Goal: Task Accomplishment & Management: Use online tool/utility

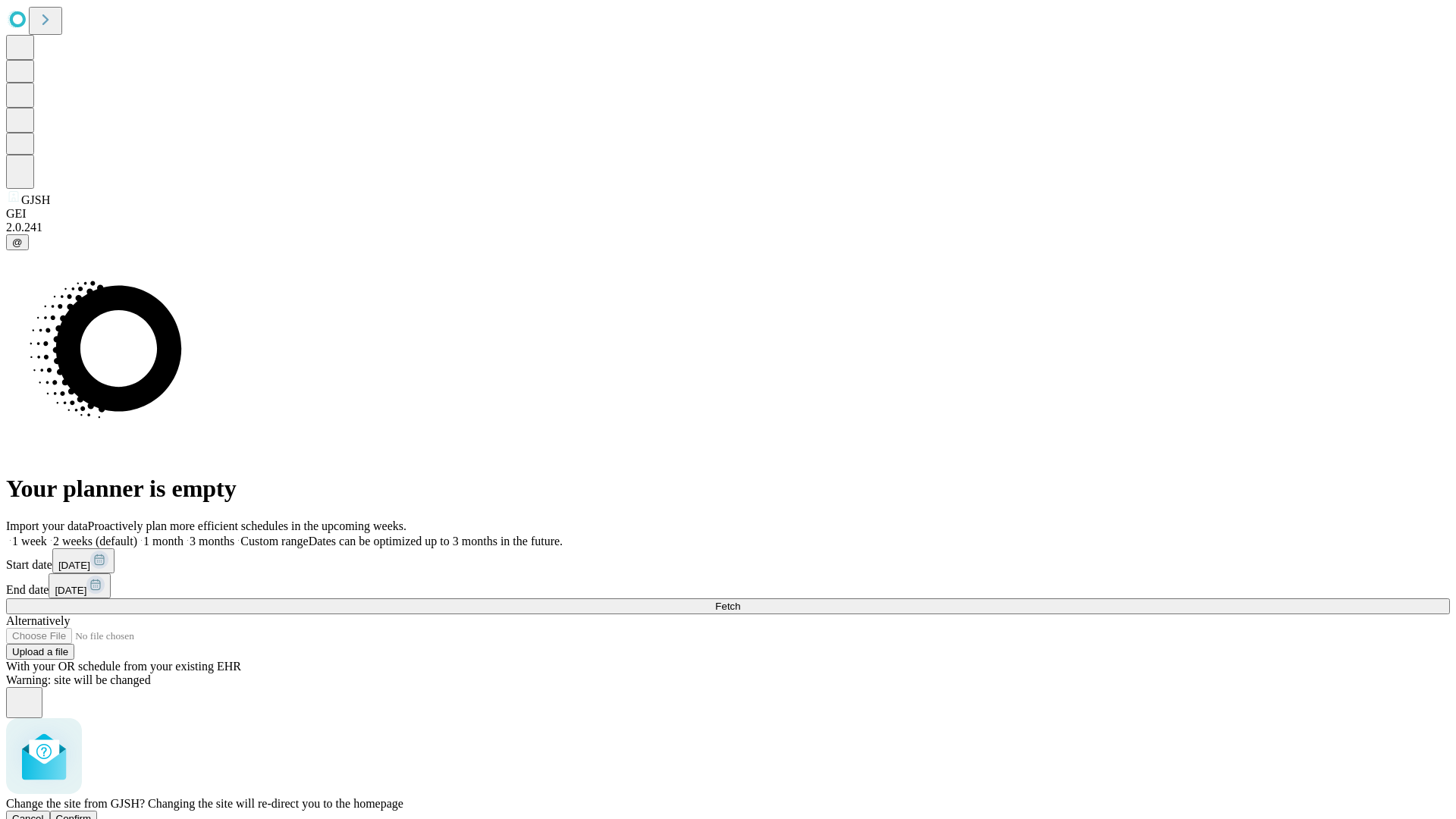
click at [92, 813] on span "Confirm" at bounding box center [73, 818] width 36 height 11
click at [183, 534] on label "1 month" at bounding box center [160, 540] width 46 height 13
click at [740, 601] on span "Fetch" at bounding box center [727, 606] width 25 height 11
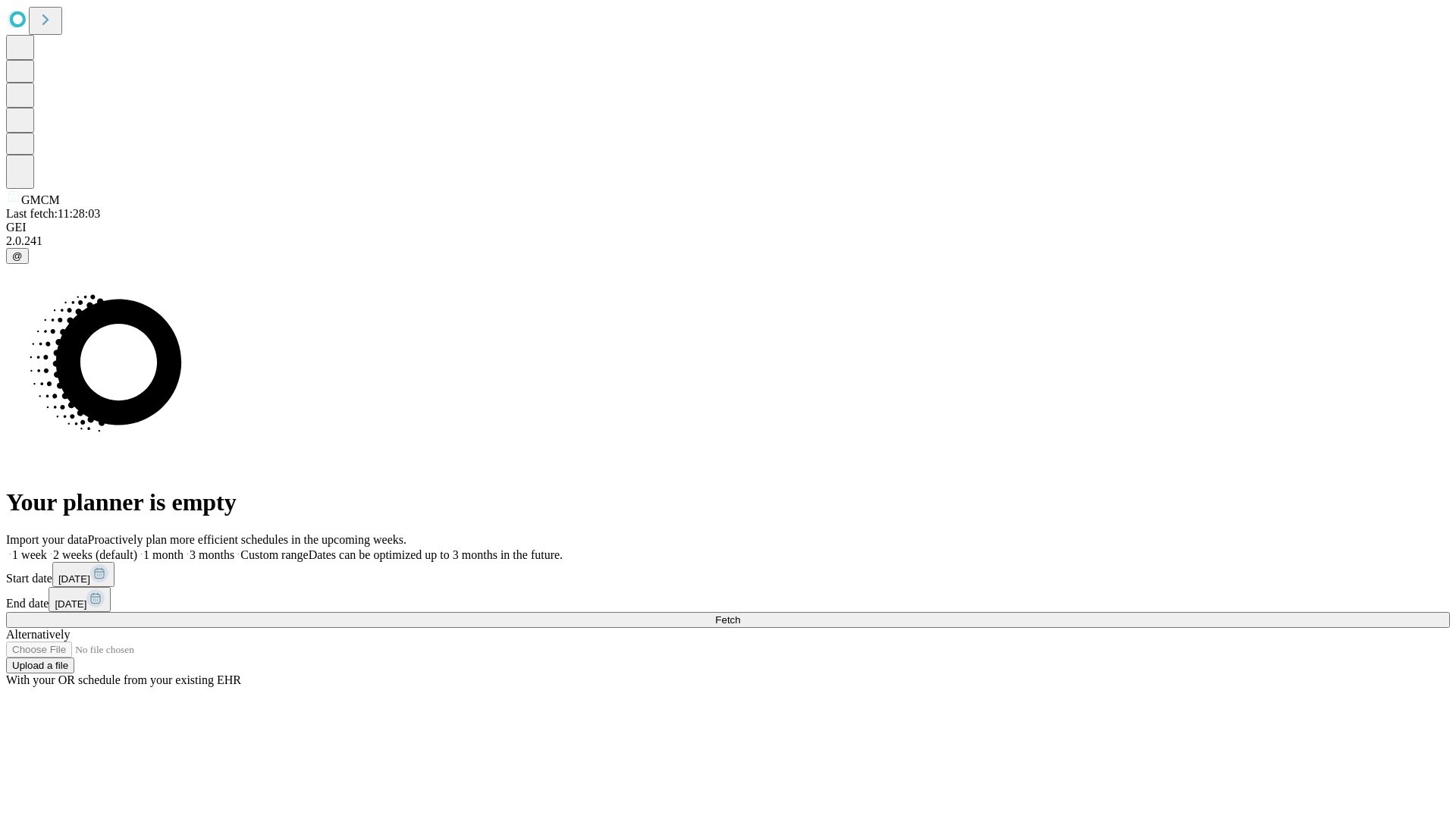
click at [183, 548] on label "1 month" at bounding box center [160, 554] width 46 height 13
click at [740, 615] on span "Fetch" at bounding box center [727, 620] width 25 height 11
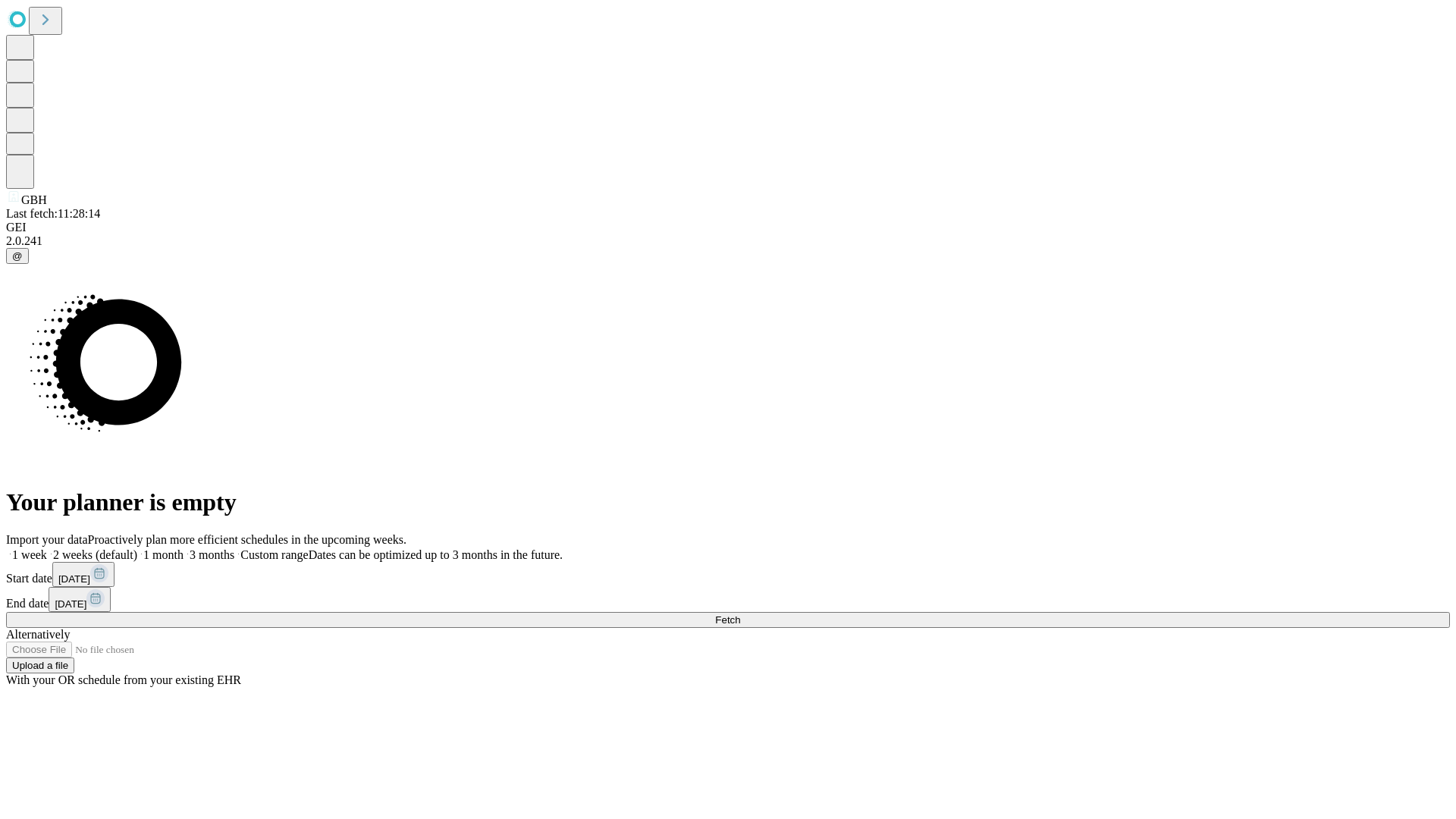
click at [183, 548] on label "1 month" at bounding box center [160, 554] width 46 height 13
click at [740, 615] on span "Fetch" at bounding box center [727, 620] width 25 height 11
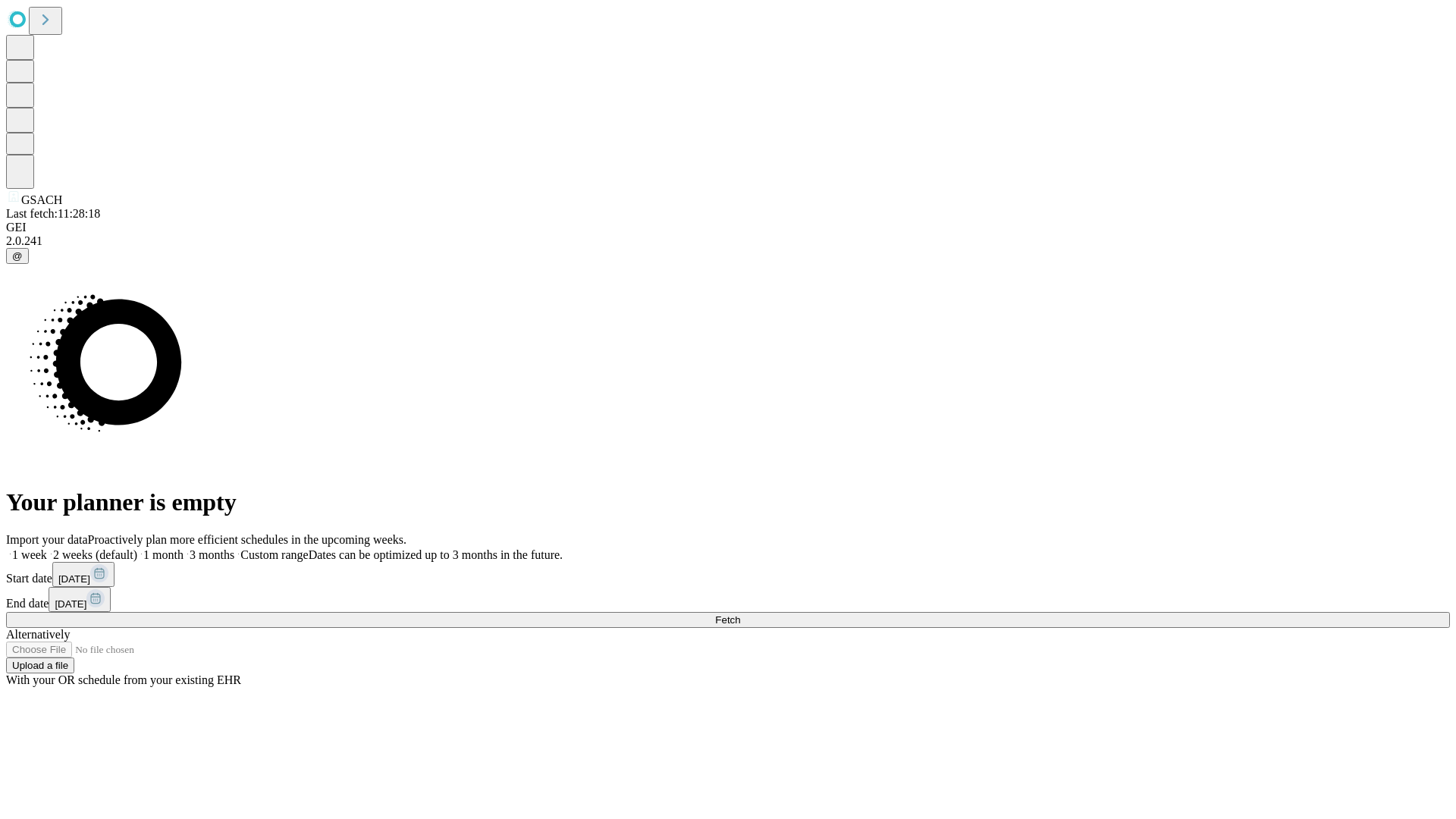
click at [740, 615] on span "Fetch" at bounding box center [727, 620] width 25 height 11
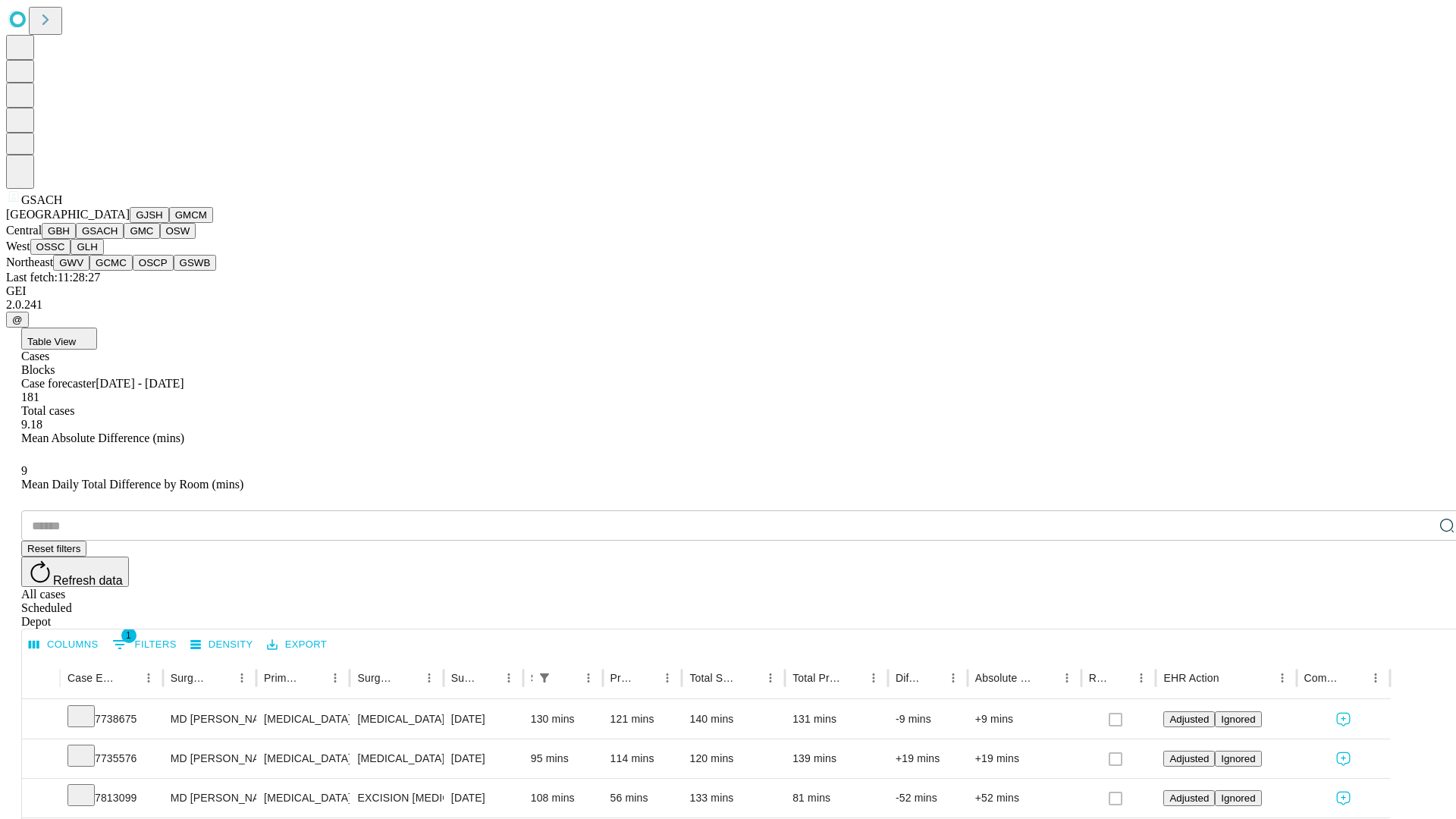
click at [124, 239] on button "GMC" at bounding box center [141, 231] width 36 height 16
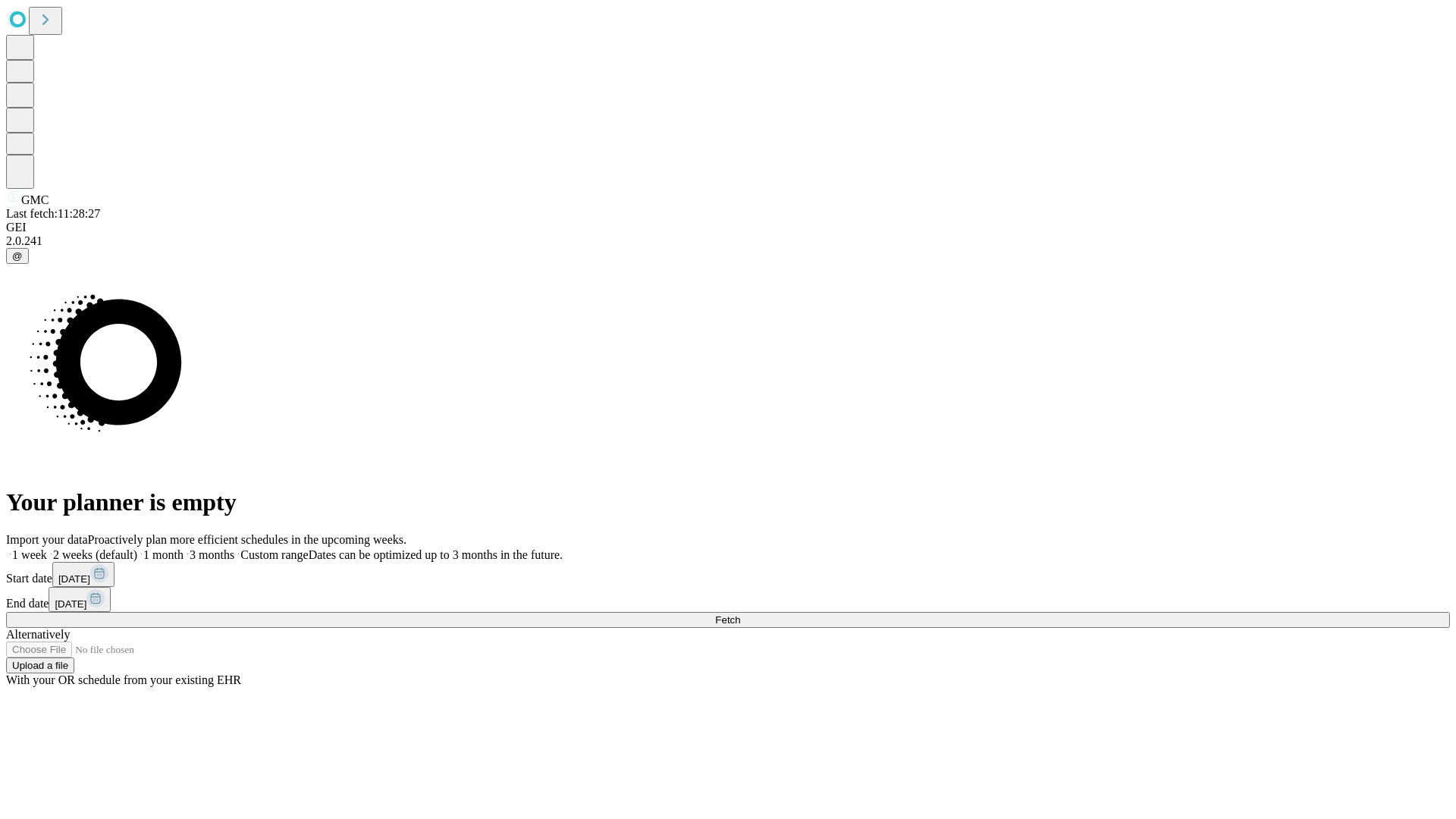
click at [183, 548] on label "1 month" at bounding box center [160, 554] width 46 height 13
click at [740, 615] on span "Fetch" at bounding box center [727, 620] width 25 height 11
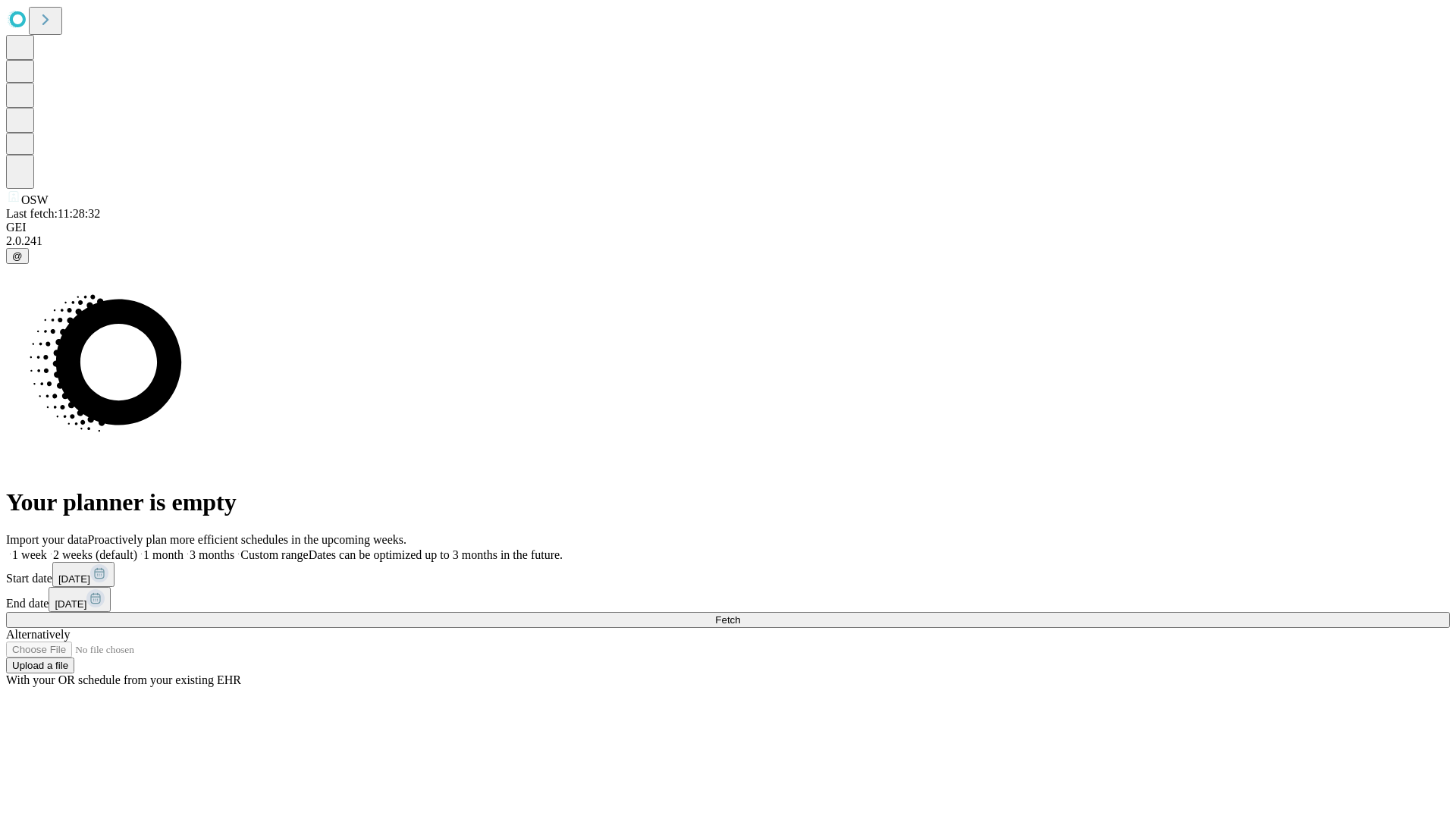
click at [740, 615] on span "Fetch" at bounding box center [727, 620] width 25 height 11
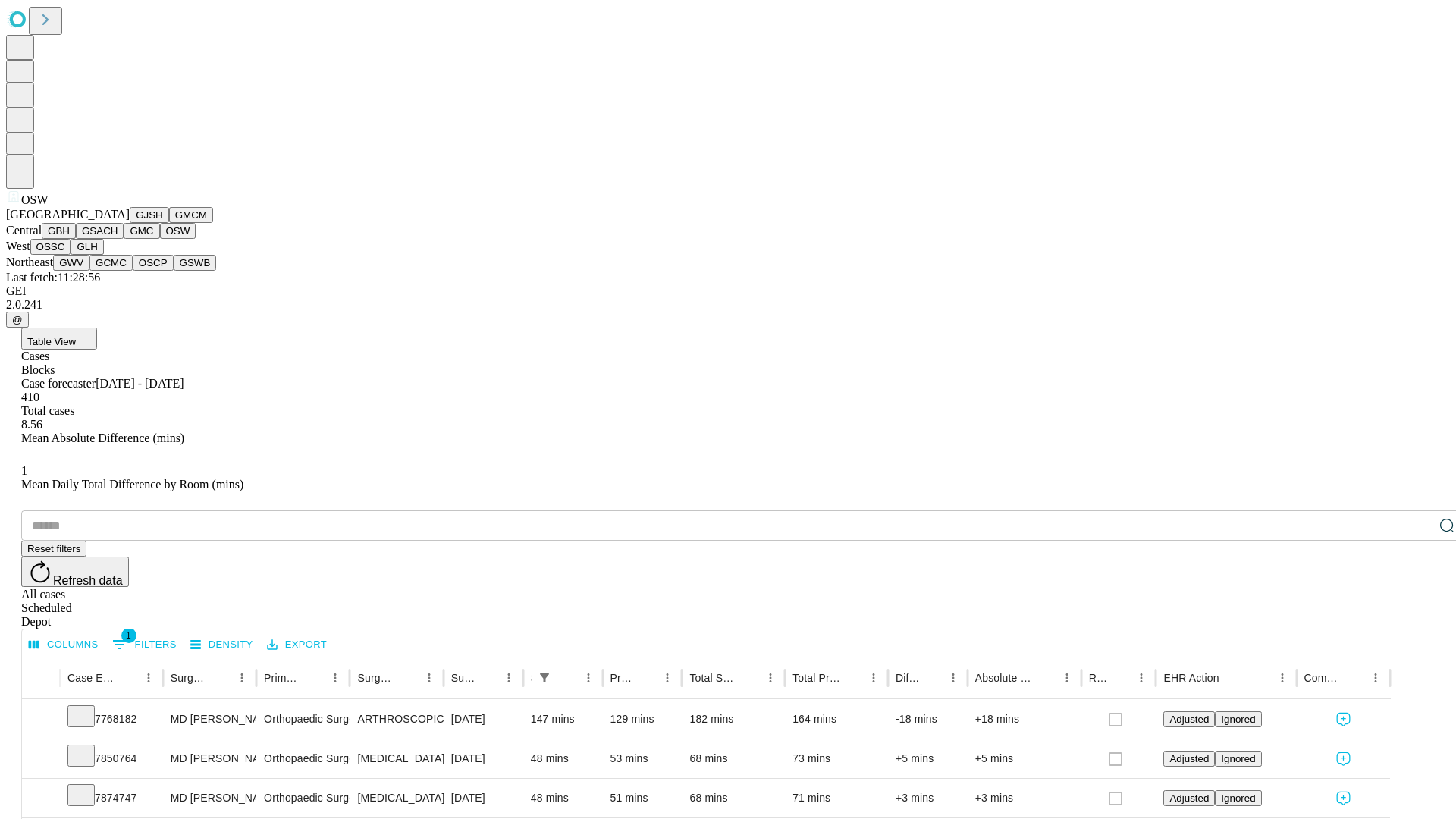
click at [72, 255] on button "OSSC" at bounding box center [51, 247] width 41 height 16
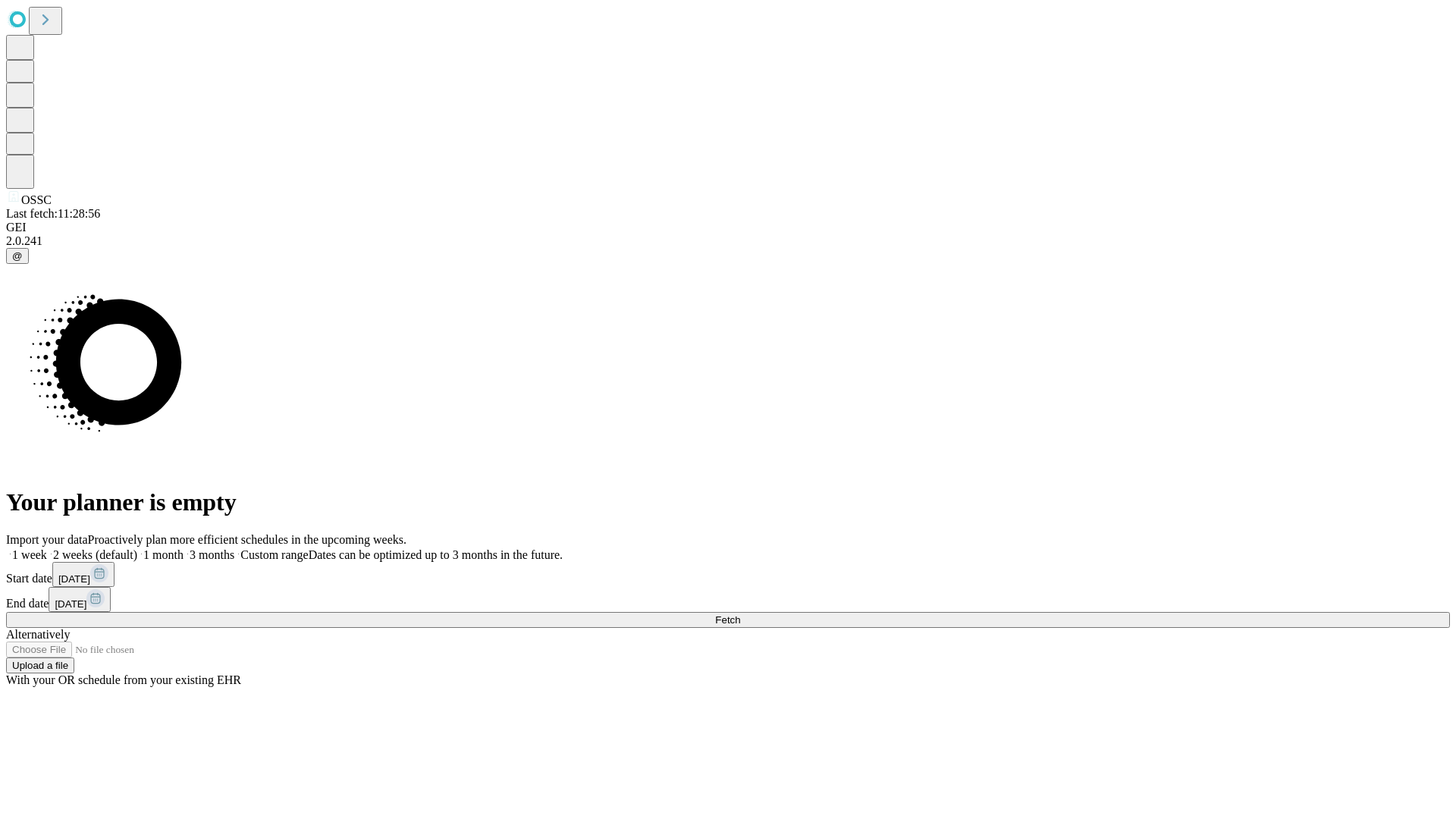
click at [183, 548] on label "1 month" at bounding box center [160, 554] width 46 height 13
click at [740, 615] on span "Fetch" at bounding box center [727, 620] width 25 height 11
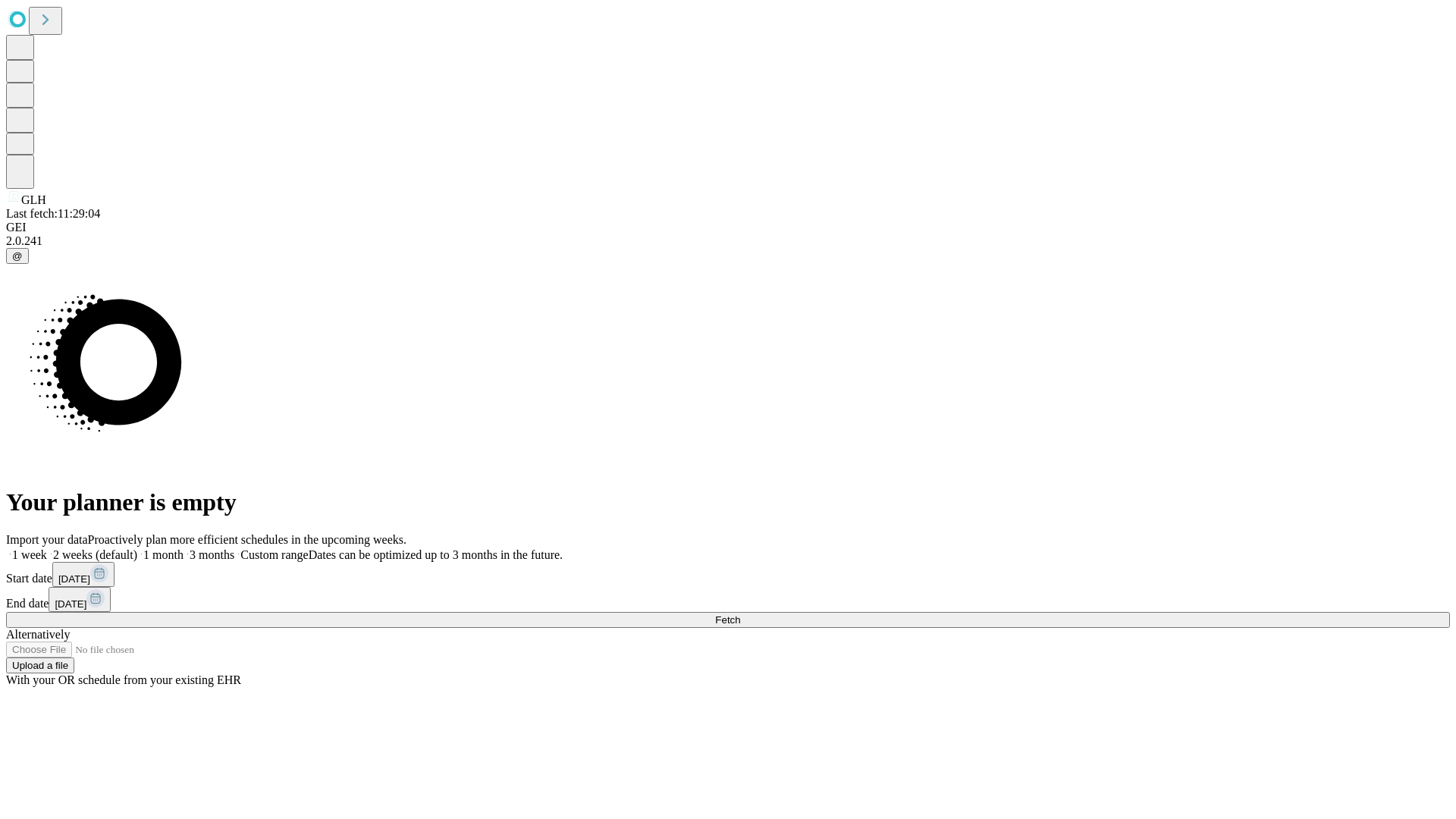
click at [183, 548] on label "1 month" at bounding box center [160, 554] width 46 height 13
click at [740, 615] on span "Fetch" at bounding box center [727, 620] width 25 height 11
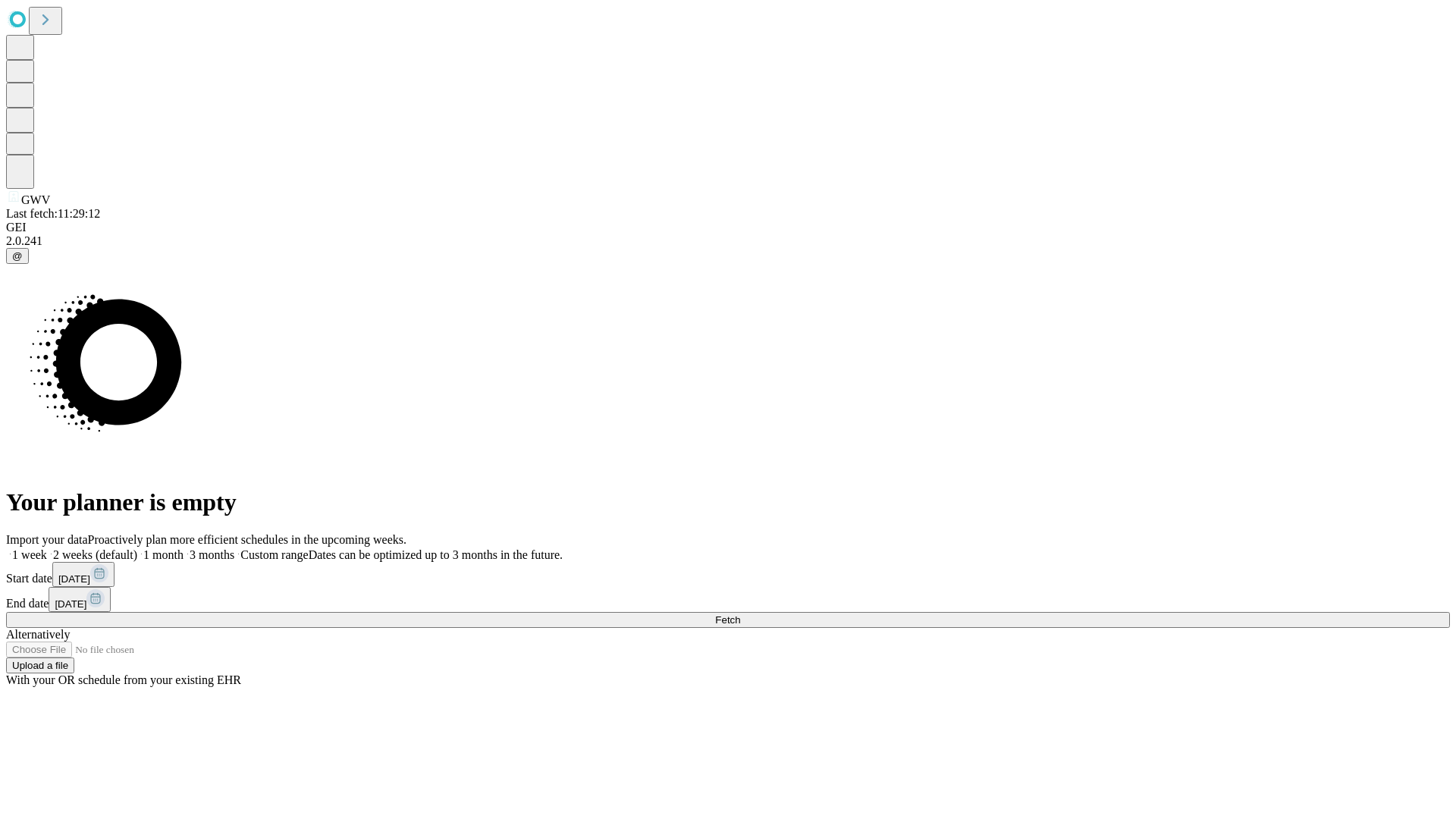
click at [183, 548] on label "1 month" at bounding box center [160, 554] width 46 height 13
click at [740, 615] on span "Fetch" at bounding box center [727, 620] width 25 height 11
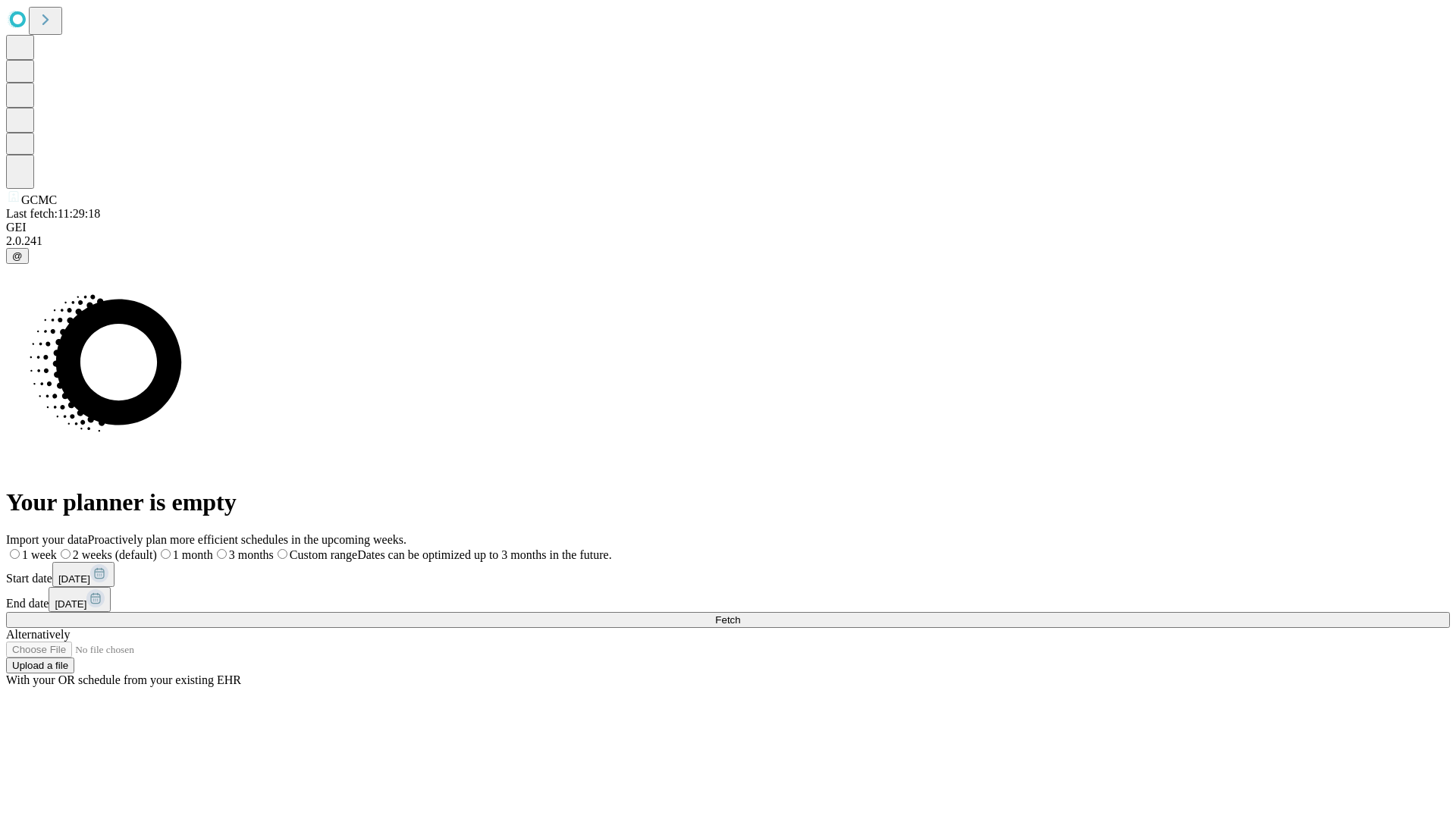
click at [740, 615] on span "Fetch" at bounding box center [727, 620] width 25 height 11
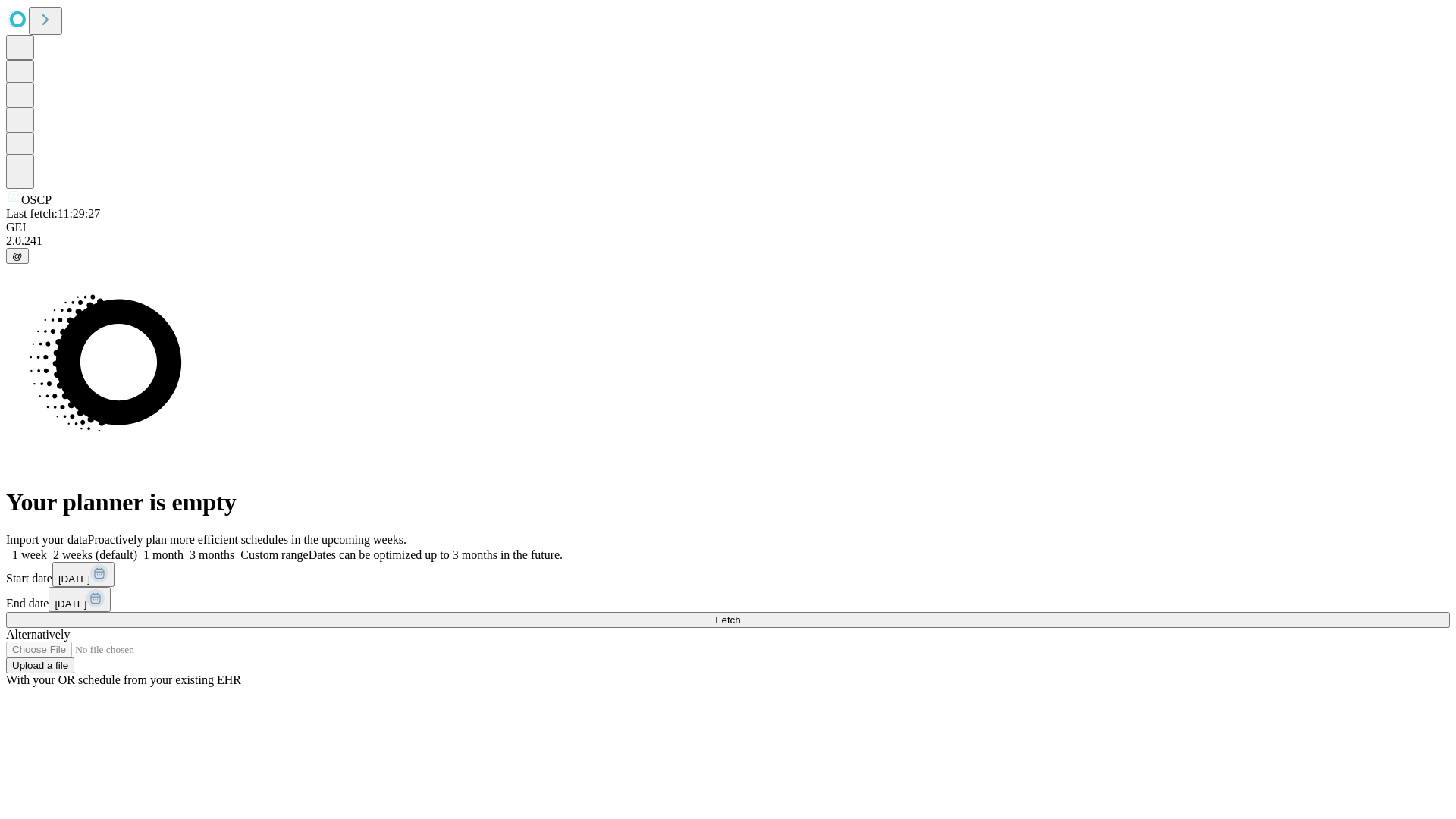
click at [183, 548] on label "1 month" at bounding box center [160, 554] width 46 height 13
click at [740, 615] on span "Fetch" at bounding box center [727, 620] width 25 height 11
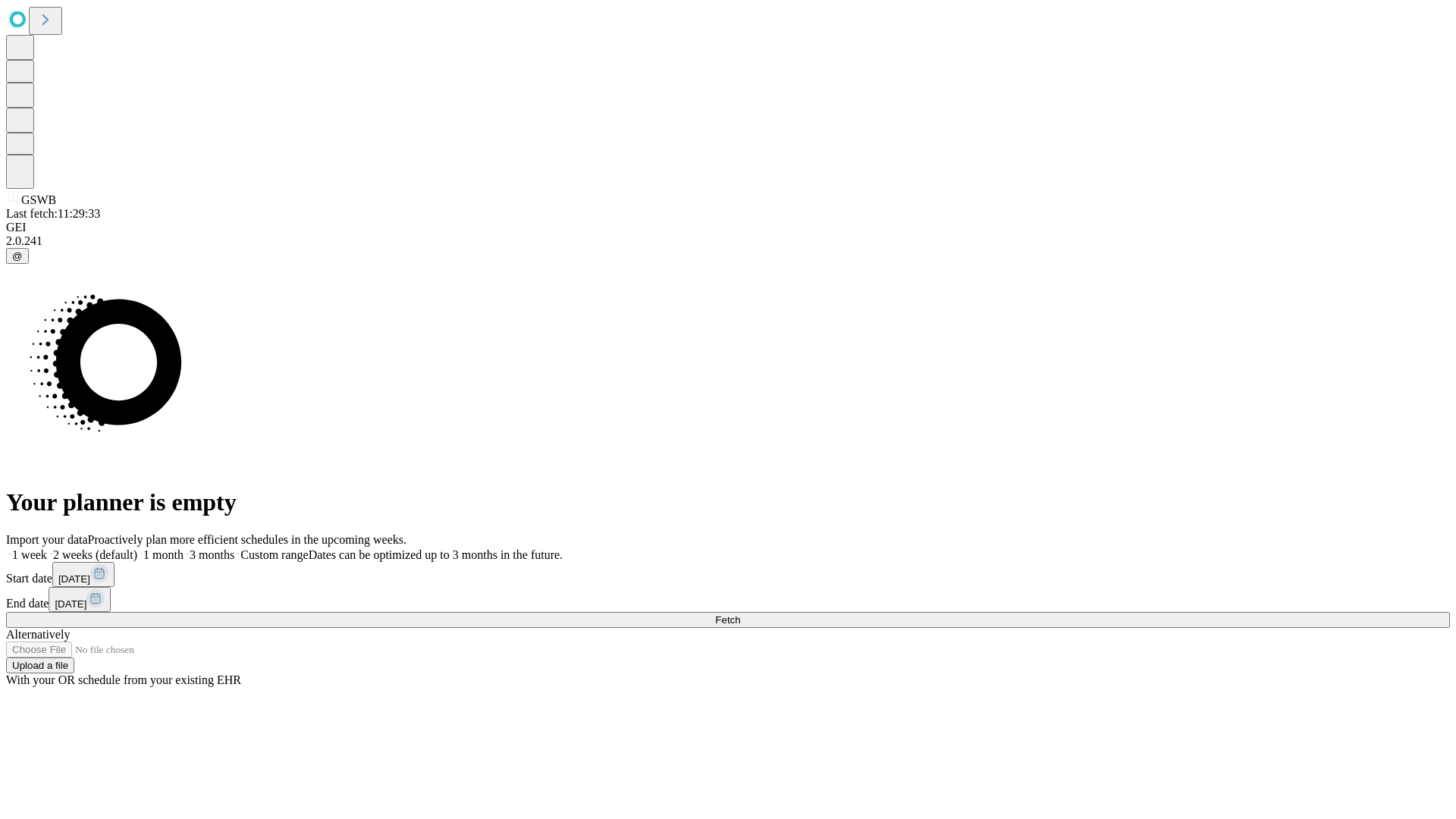
click at [183, 548] on label "1 month" at bounding box center [160, 554] width 46 height 13
click at [740, 615] on span "Fetch" at bounding box center [727, 620] width 25 height 11
